Goal: Feedback & Contribution: Submit feedback/report problem

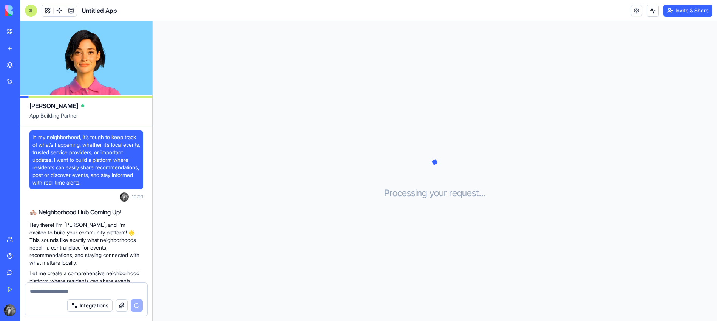
click at [262, 135] on div "Processing your request . . ." at bounding box center [435, 171] width 564 height 300
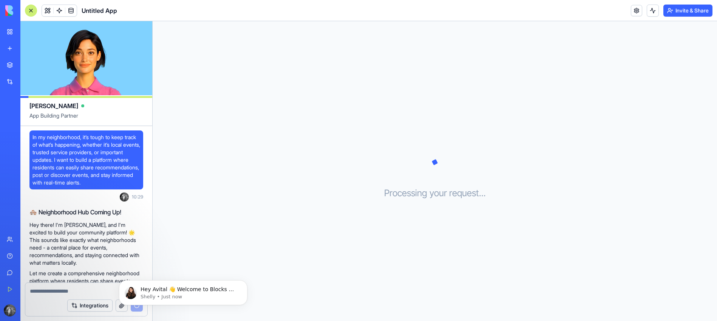
scroll to position [72, 0]
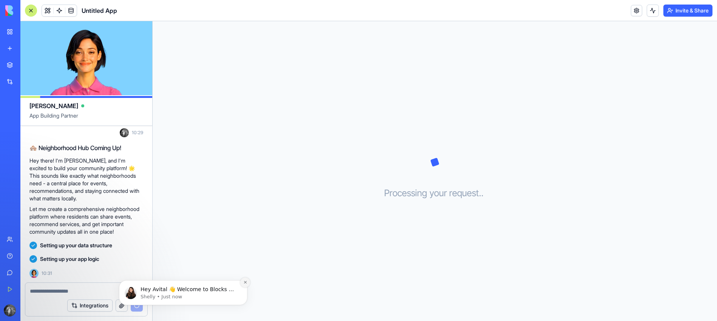
click at [244, 281] on icon "Dismiss notification" at bounding box center [245, 282] width 4 height 4
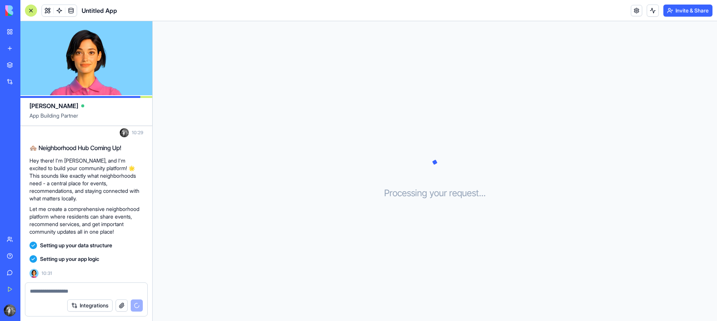
click at [248, 185] on div "Processing your request . . ." at bounding box center [435, 171] width 564 height 300
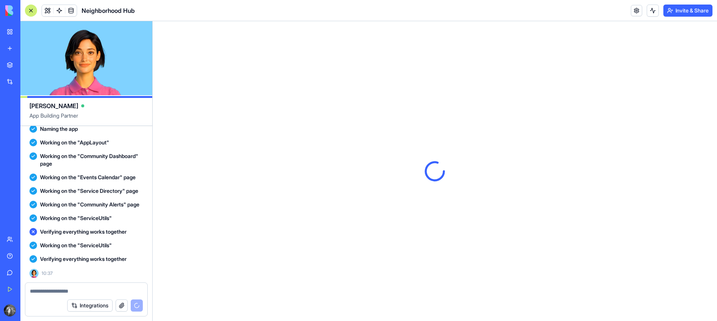
scroll to position [0, 0]
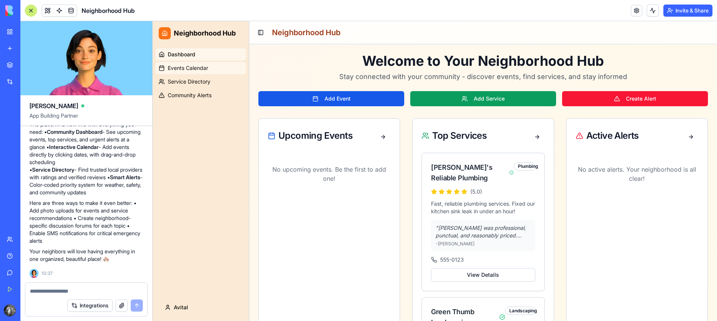
click at [185, 63] on link "Events Calendar" at bounding box center [201, 68] width 90 height 12
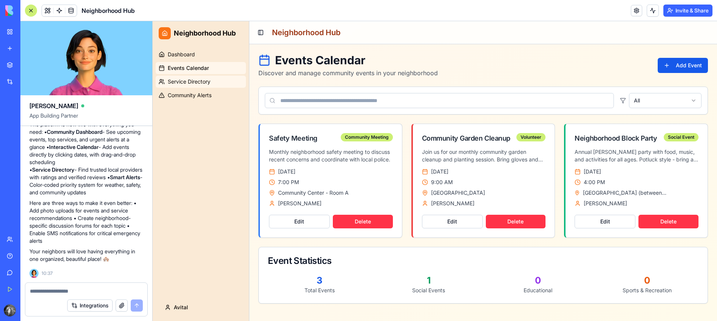
click at [206, 79] on span "Service Directory" at bounding box center [189, 82] width 43 height 8
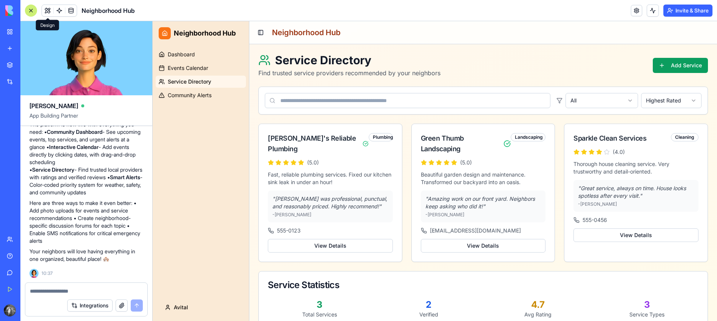
click at [46, 12] on span at bounding box center [47, 10] width 21 height 21
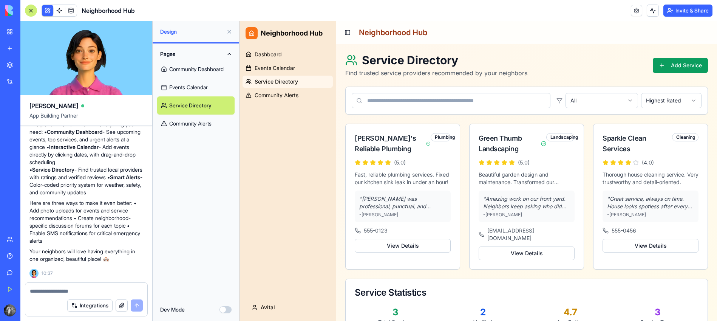
click at [215, 90] on link "Events Calendar" at bounding box center [195, 87] width 77 height 18
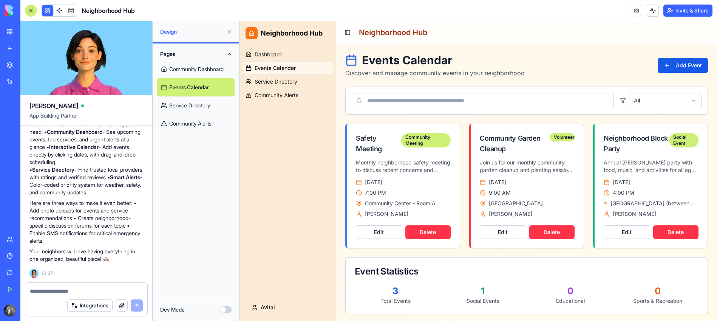
click at [208, 73] on link "Community Dashboard" at bounding box center [195, 69] width 77 height 18
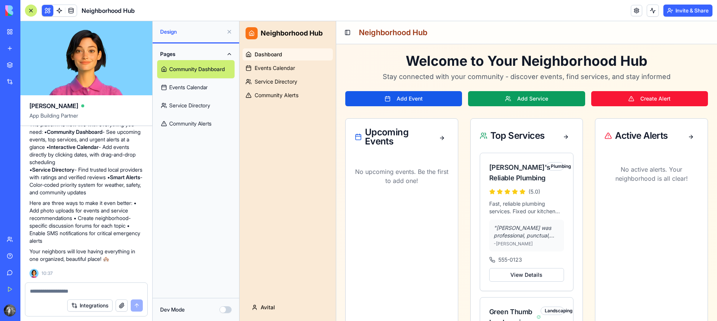
click at [194, 119] on link "Community Alerts" at bounding box center [195, 123] width 77 height 18
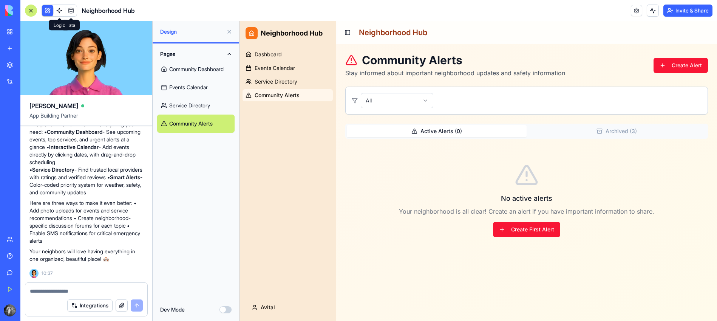
click at [58, 9] on span at bounding box center [59, 10] width 21 height 21
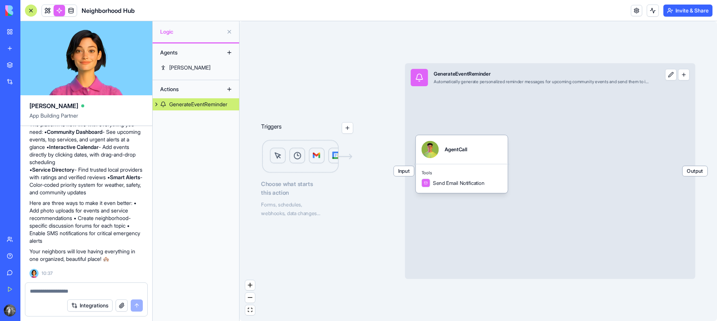
click at [346, 128] on button "button" at bounding box center [347, 127] width 11 height 11
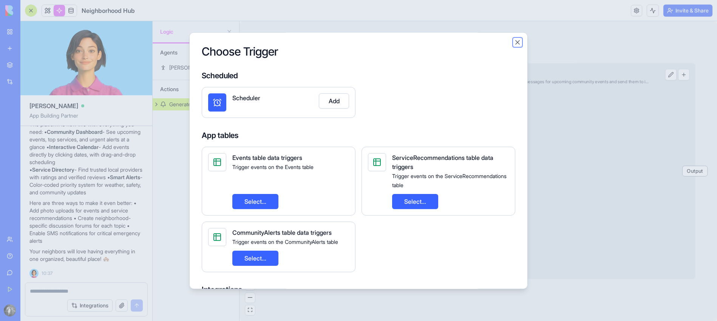
click at [516, 40] on button "Close" at bounding box center [518, 43] width 8 height 8
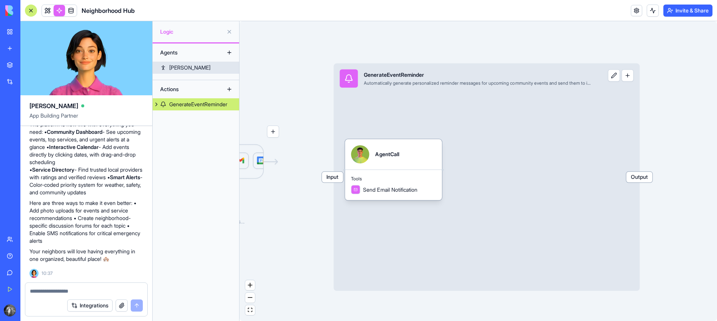
click at [195, 66] on link "[PERSON_NAME]" at bounding box center [196, 68] width 86 height 12
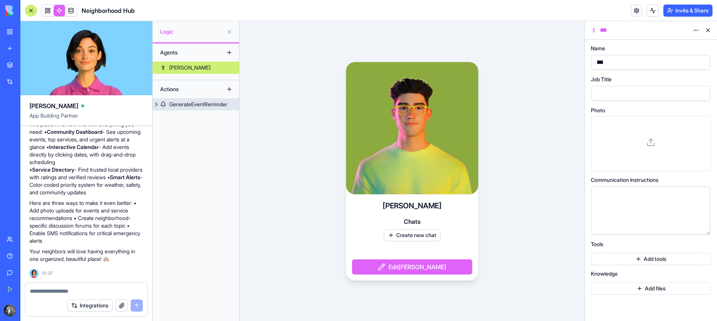
click at [188, 107] on div "GenerateEventReminder" at bounding box center [198, 104] width 58 height 8
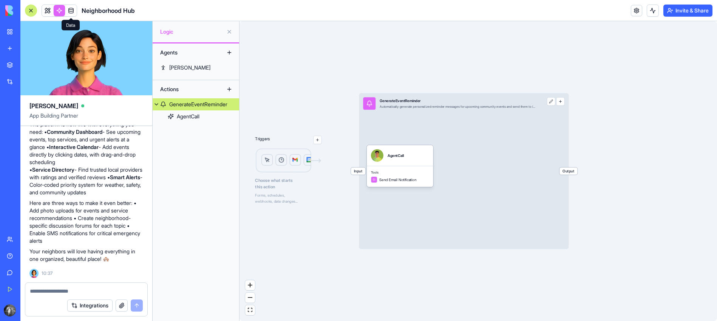
click at [70, 10] on span at bounding box center [70, 10] width 21 height 21
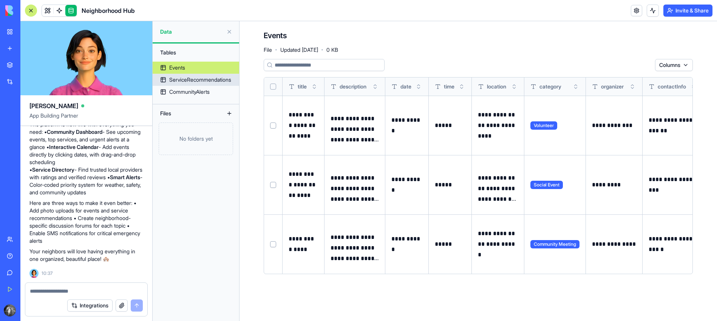
click at [220, 82] on div "ServiceRecommendations" at bounding box center [200, 80] width 62 height 8
click at [204, 77] on div "ServiceRecommendations" at bounding box center [200, 80] width 62 height 8
click at [208, 91] on div "CommunityAlerts" at bounding box center [189, 92] width 40 height 8
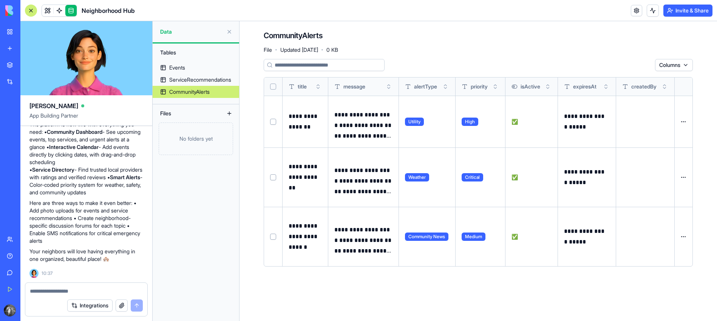
click at [409, 119] on span "Utility" at bounding box center [414, 121] width 19 height 8
click at [0, 0] on button at bounding box center [0, 0] width 0 height 0
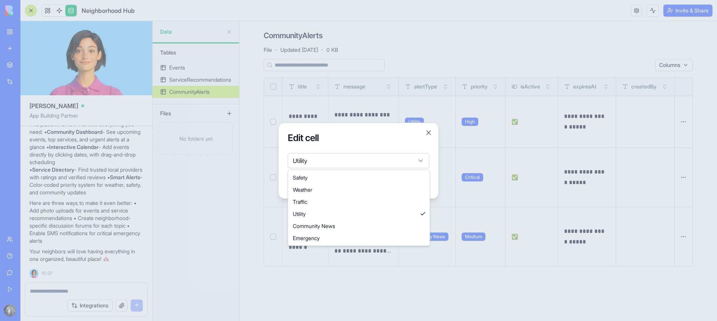
click at [415, 159] on body "BETA My Workspace New app Marketplace Integrations Recent Untitled App AI Logo …" at bounding box center [358, 160] width 717 height 321
click at [415, 160] on body "BETA My Workspace New app Marketplace Integrations Recent Untitled App AI Logo …" at bounding box center [358, 160] width 717 height 321
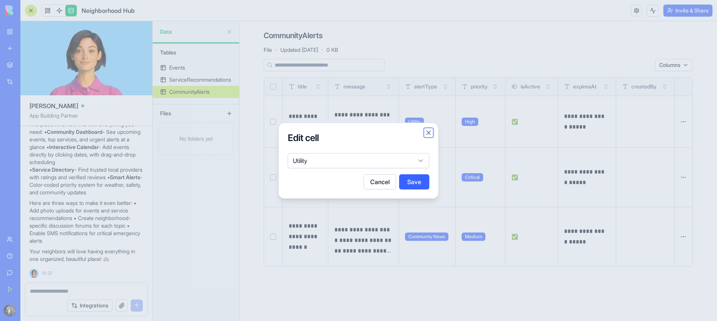
click at [428, 133] on button "Close" at bounding box center [429, 133] width 8 height 8
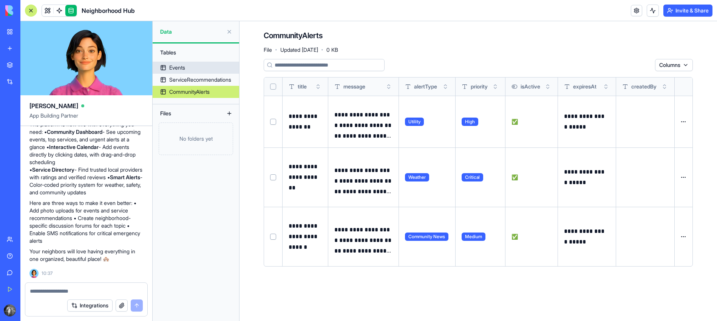
click at [190, 67] on link "Events" at bounding box center [196, 68] width 86 height 12
click at [60, 290] on textarea at bounding box center [86, 291] width 113 height 8
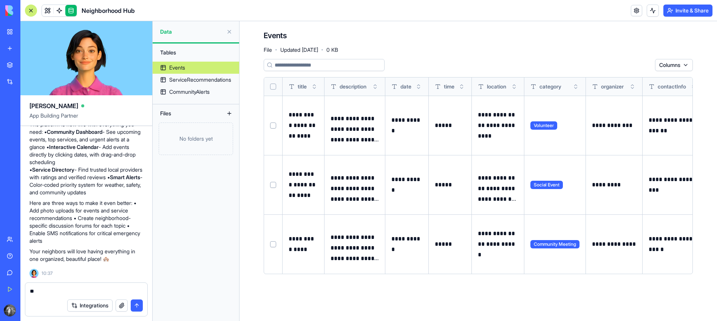
type textarea "*"
click at [23, 62] on div "Marketplace" at bounding box center [23, 65] width 10 height 8
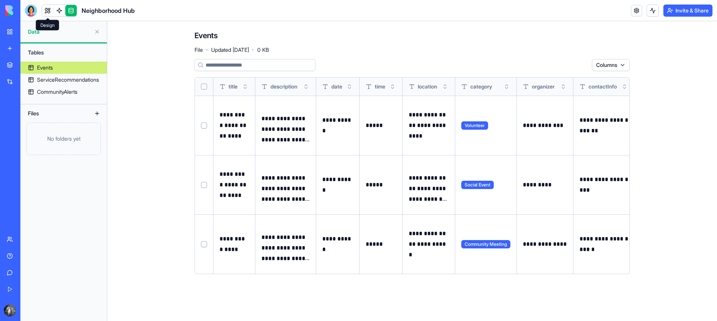
click at [50, 9] on link at bounding box center [47, 10] width 11 height 11
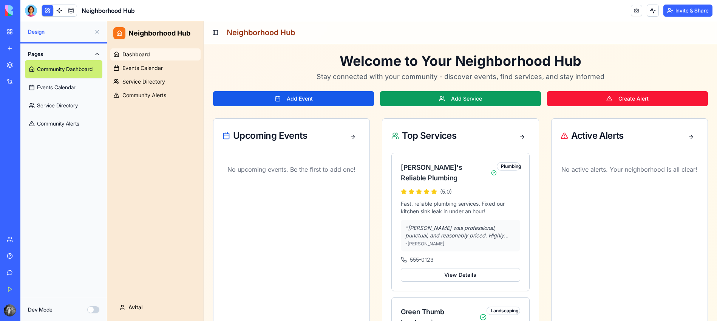
click at [99, 31] on button at bounding box center [97, 32] width 12 height 12
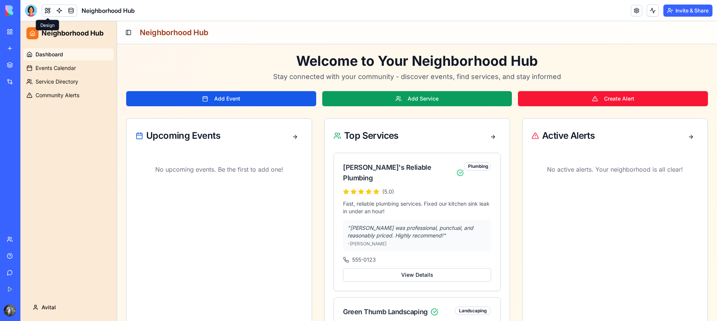
click at [48, 10] on button at bounding box center [47, 10] width 11 height 11
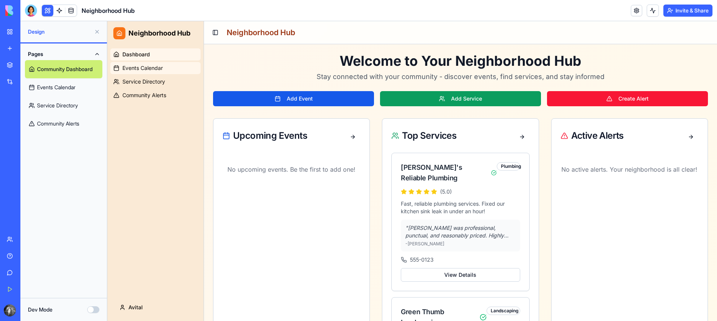
click at [142, 63] on link "Events Calendar" at bounding box center [155, 68] width 90 height 12
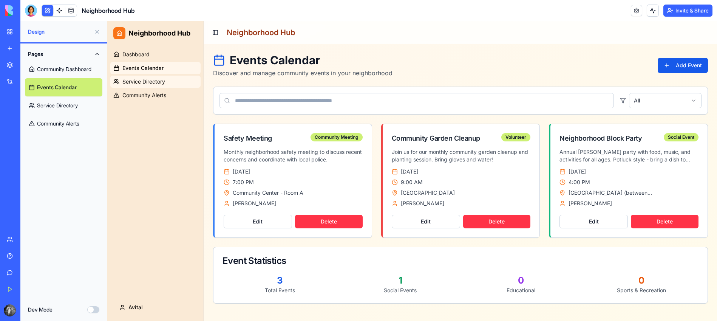
click at [166, 86] on link "Service Directory" at bounding box center [155, 82] width 90 height 12
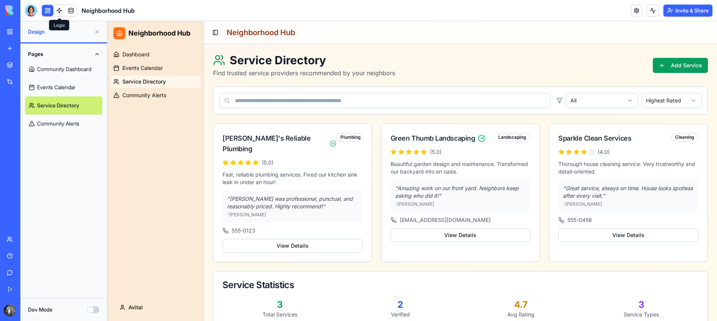
click at [60, 11] on link at bounding box center [59, 10] width 11 height 11
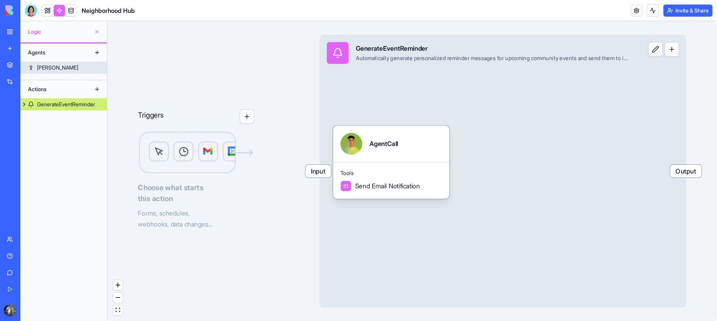
click at [68, 71] on link "[PERSON_NAME]" at bounding box center [63, 68] width 86 height 12
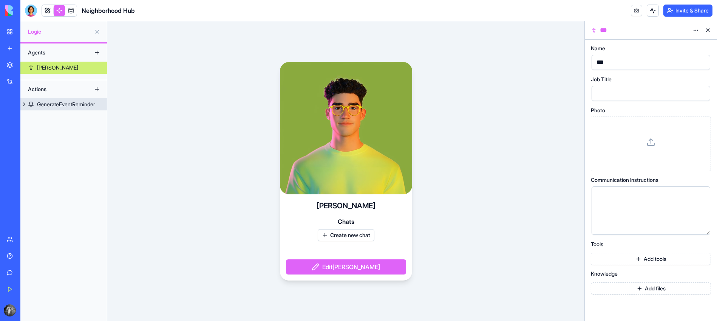
click at [51, 103] on div "GenerateEventReminder" at bounding box center [66, 104] width 58 height 8
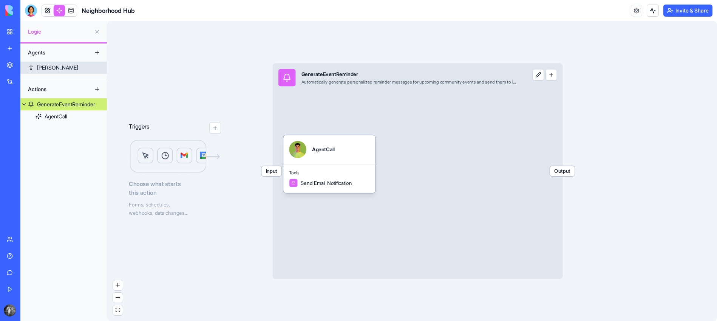
click at [53, 68] on link "[PERSON_NAME]" at bounding box center [63, 68] width 86 height 12
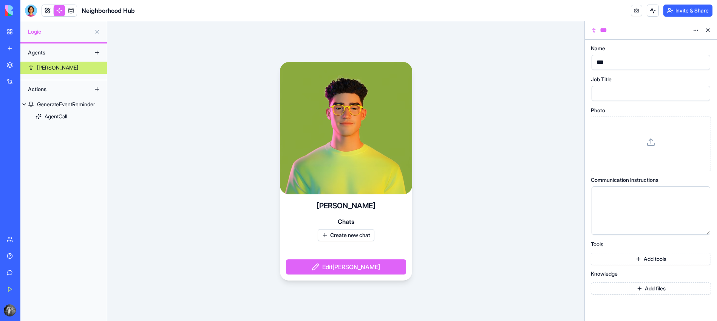
click at [96, 53] on button at bounding box center [97, 52] width 12 height 12
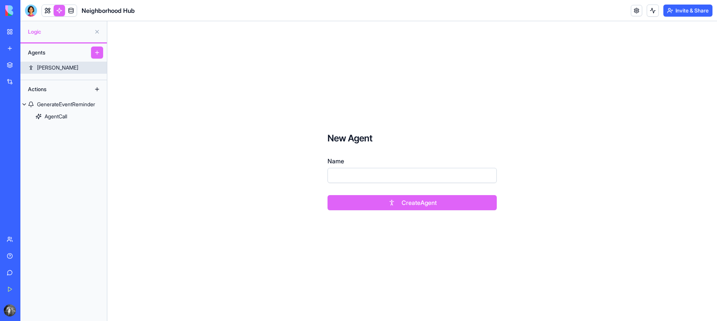
click at [71, 63] on link "[PERSON_NAME]" at bounding box center [63, 68] width 86 height 12
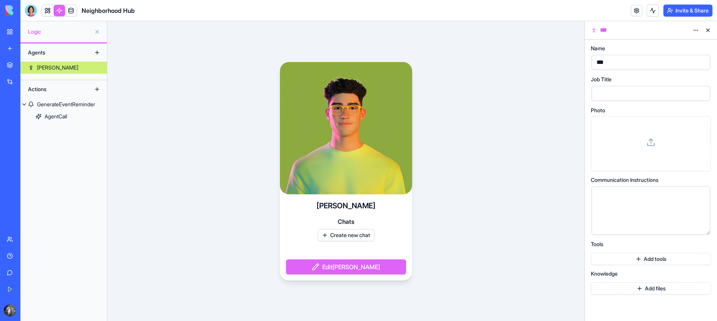
click at [384, 266] on button "Edit [PERSON_NAME]" at bounding box center [346, 266] width 120 height 15
click at [335, 267] on button "Edit [PERSON_NAME]" at bounding box center [346, 266] width 120 height 15
click at [53, 114] on div "AgentCall" at bounding box center [56, 117] width 23 height 8
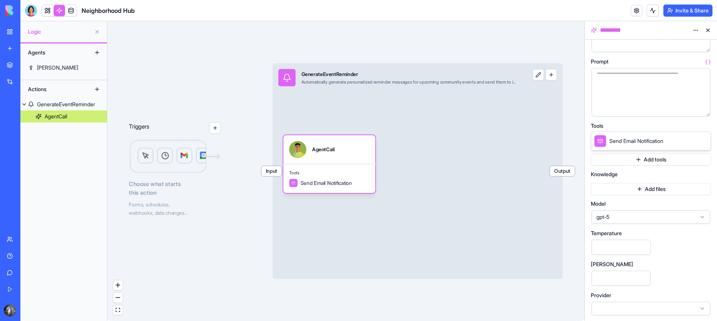
scroll to position [83, 0]
click at [67, 6] on link at bounding box center [70, 10] width 11 height 11
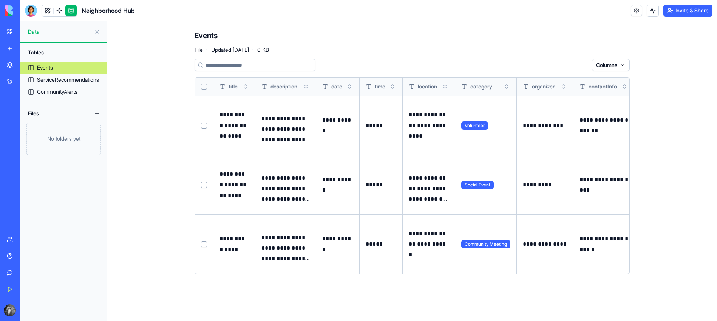
click at [8, 11] on img at bounding box center [28, 10] width 47 height 11
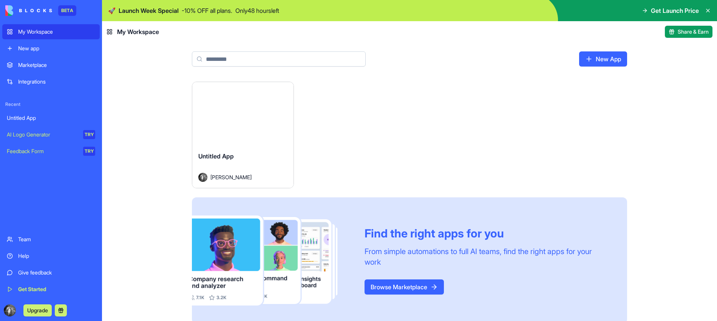
click at [141, 102] on div "Launch Untitled App [PERSON_NAME] Find the right apps for you From simple autom…" at bounding box center [409, 201] width 615 height 239
click at [259, 164] on div "Untitled App" at bounding box center [242, 161] width 89 height 21
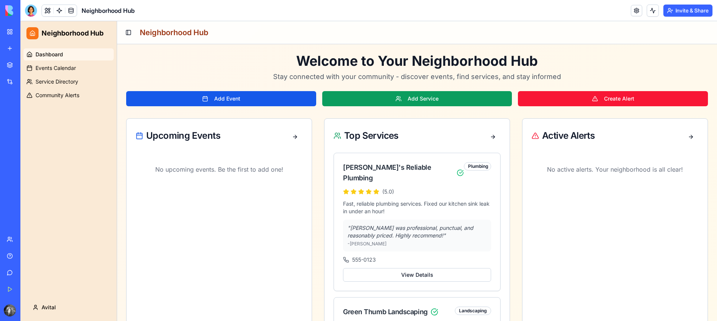
click at [684, 8] on button "Invite & Share" at bounding box center [687, 11] width 49 height 12
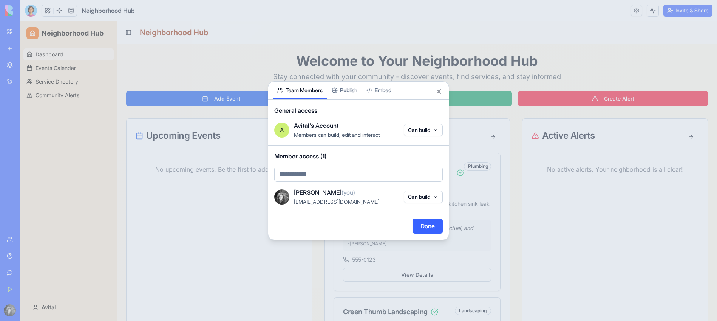
click at [345, 90] on div "Share App Team Members Publish Embed General access A Avital's Account Members …" at bounding box center [358, 160] width 181 height 159
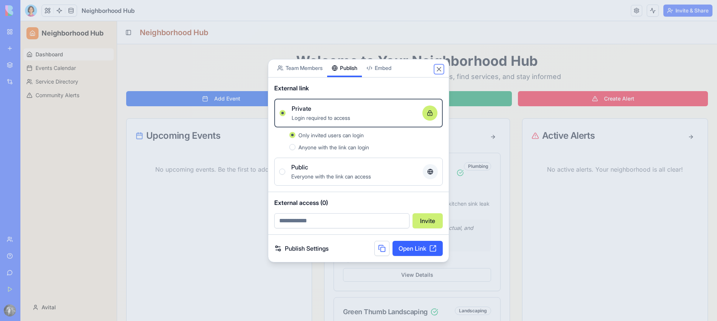
click at [436, 68] on button "Close" at bounding box center [439, 69] width 8 height 8
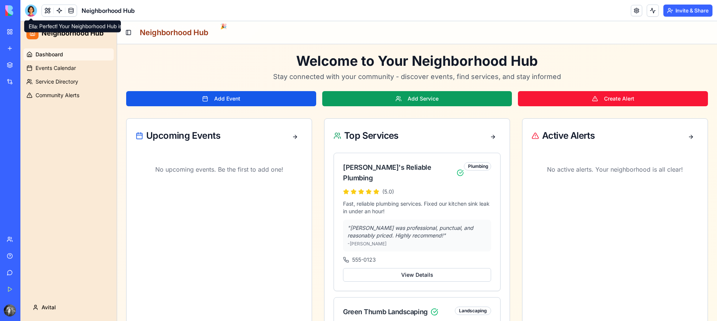
click at [32, 13] on div at bounding box center [31, 11] width 12 height 12
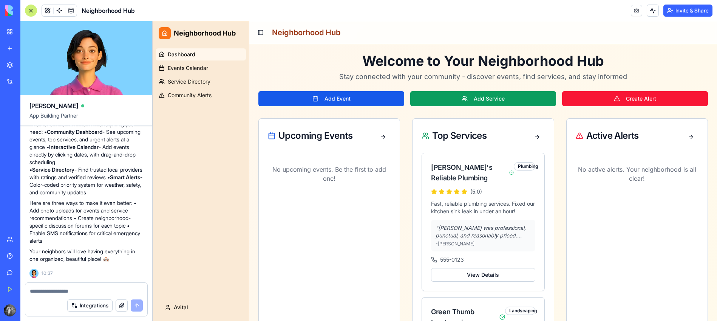
click at [81, 291] on textarea at bounding box center [86, 291] width 113 height 8
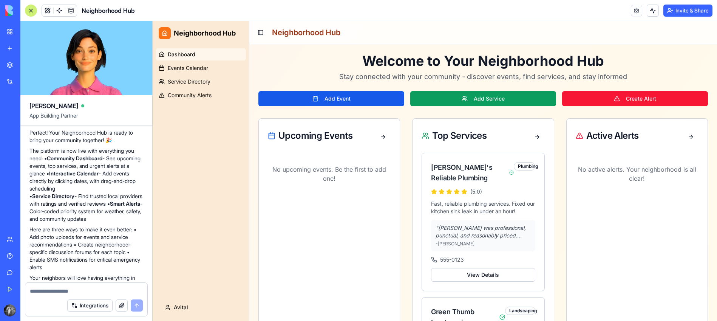
scroll to position [397, 0]
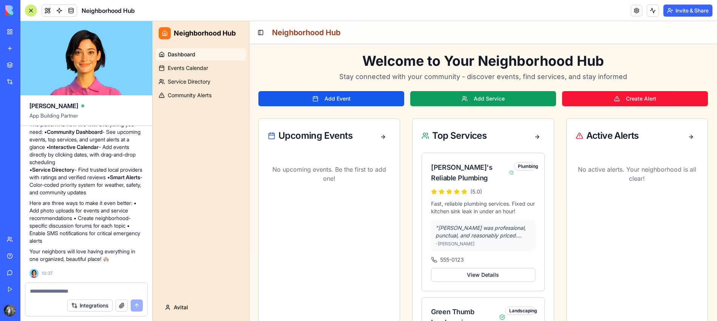
click at [54, 293] on textarea at bounding box center [86, 291] width 113 height 8
paste textarea "**********"
click at [32, 290] on textarea "**********" at bounding box center [86, 291] width 113 height 8
click at [111, 295] on div "Integrations" at bounding box center [86, 305] width 122 height 21
click at [111, 288] on textarea "**********" at bounding box center [86, 291] width 113 height 8
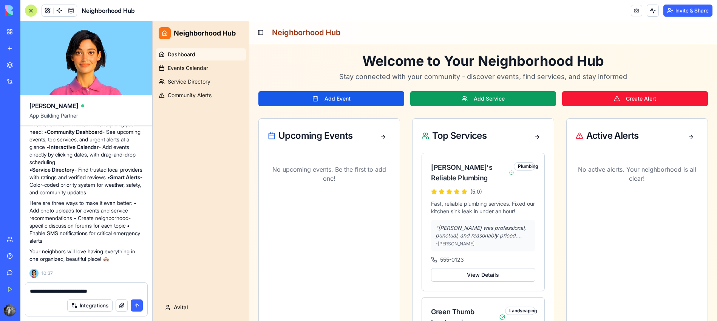
type textarea "**********"
click at [134, 307] on button "submit" at bounding box center [137, 305] width 12 height 12
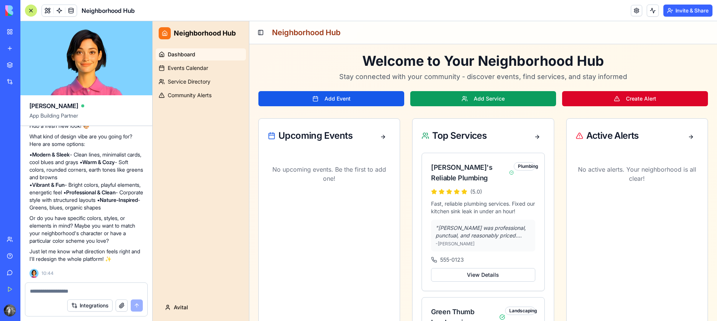
scroll to position [602, 0]
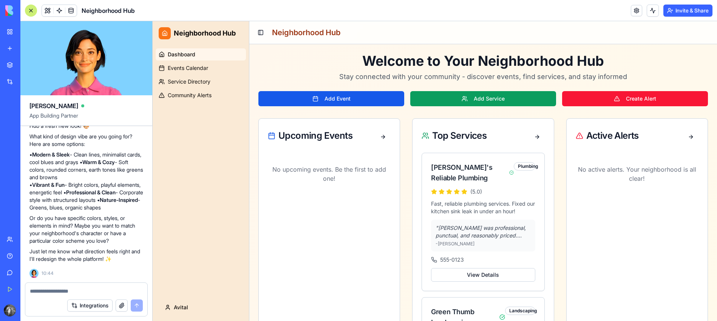
click at [59, 195] on p "• Modern & Sleek - Clean lines, minimalist cards, cool blues and grays • Warm &…" at bounding box center [86, 181] width 114 height 60
drag, startPoint x: 28, startPoint y: 190, endPoint x: 82, endPoint y: 207, distance: 56.9
copy p "Clean - Corporate style with structured layouts • Nature-Inspired - Greens, blu…"
click at [88, 290] on textarea at bounding box center [86, 291] width 113 height 8
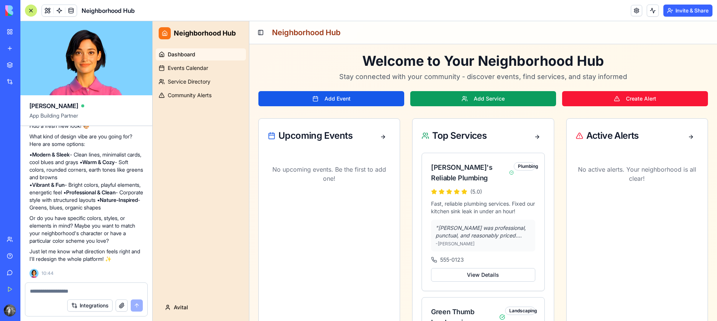
paste textarea "**********"
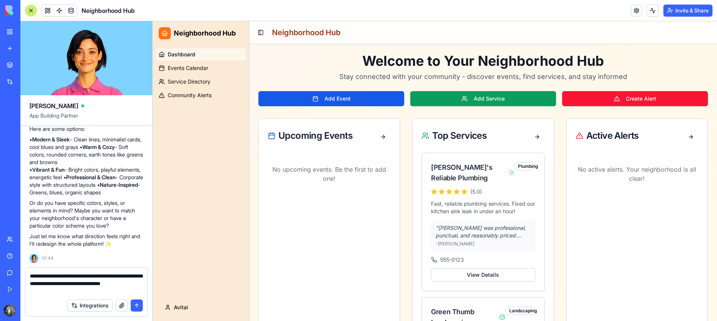
type textarea "**********"
click at [137, 306] on button "submit" at bounding box center [137, 305] width 12 height 12
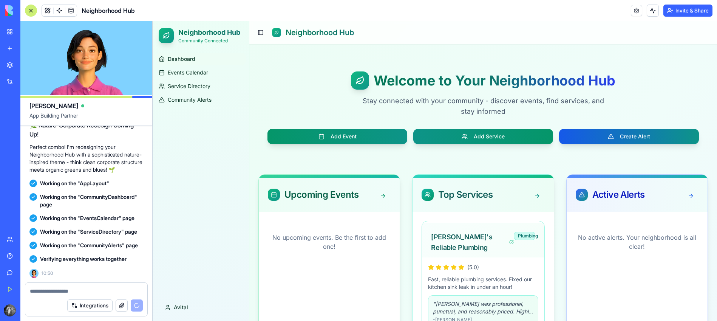
scroll to position [957, 0]
